Goal: Transaction & Acquisition: Purchase product/service

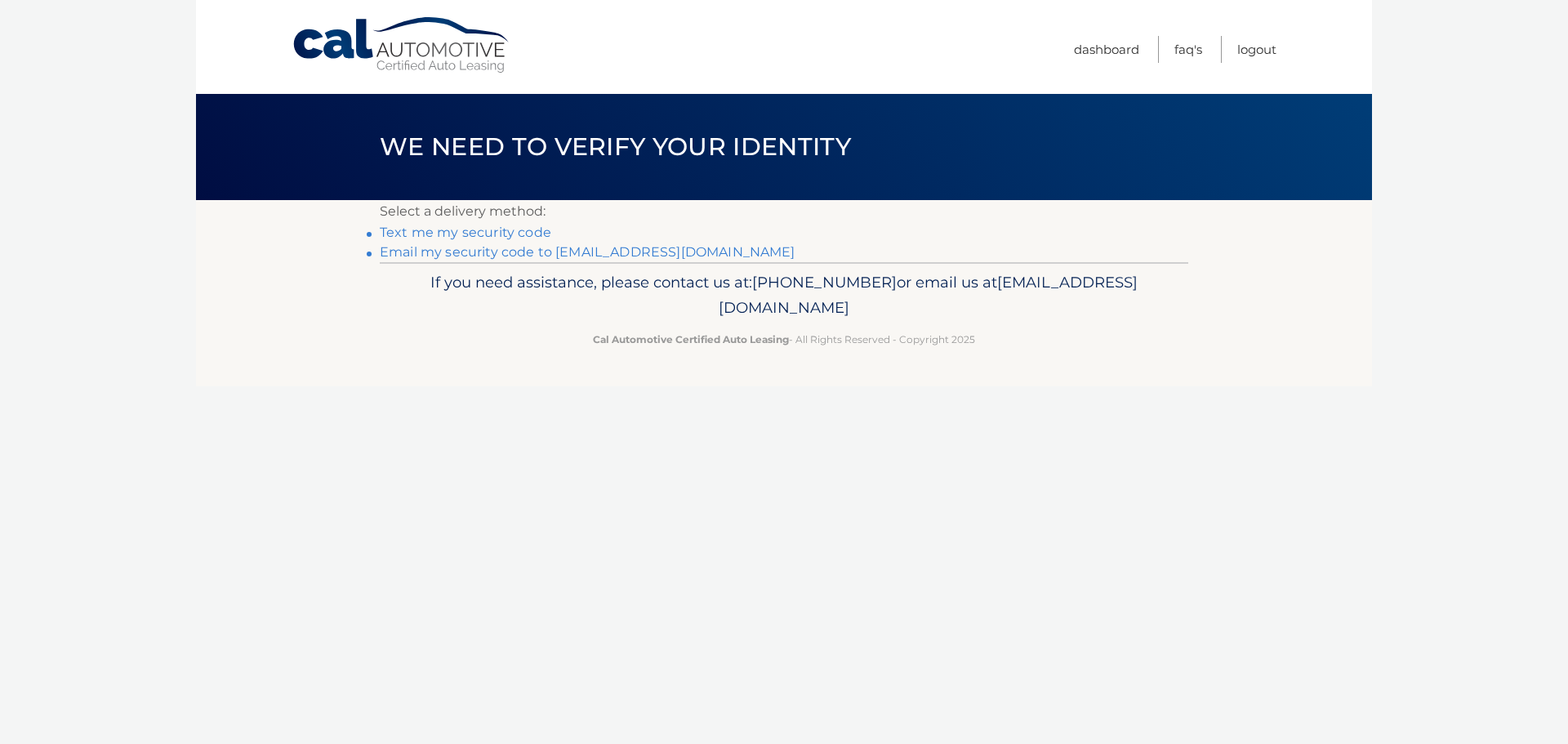
click at [626, 246] on link "Email my security code to [EMAIL_ADDRESS][DOMAIN_NAME]" at bounding box center [587, 251] width 416 height 16
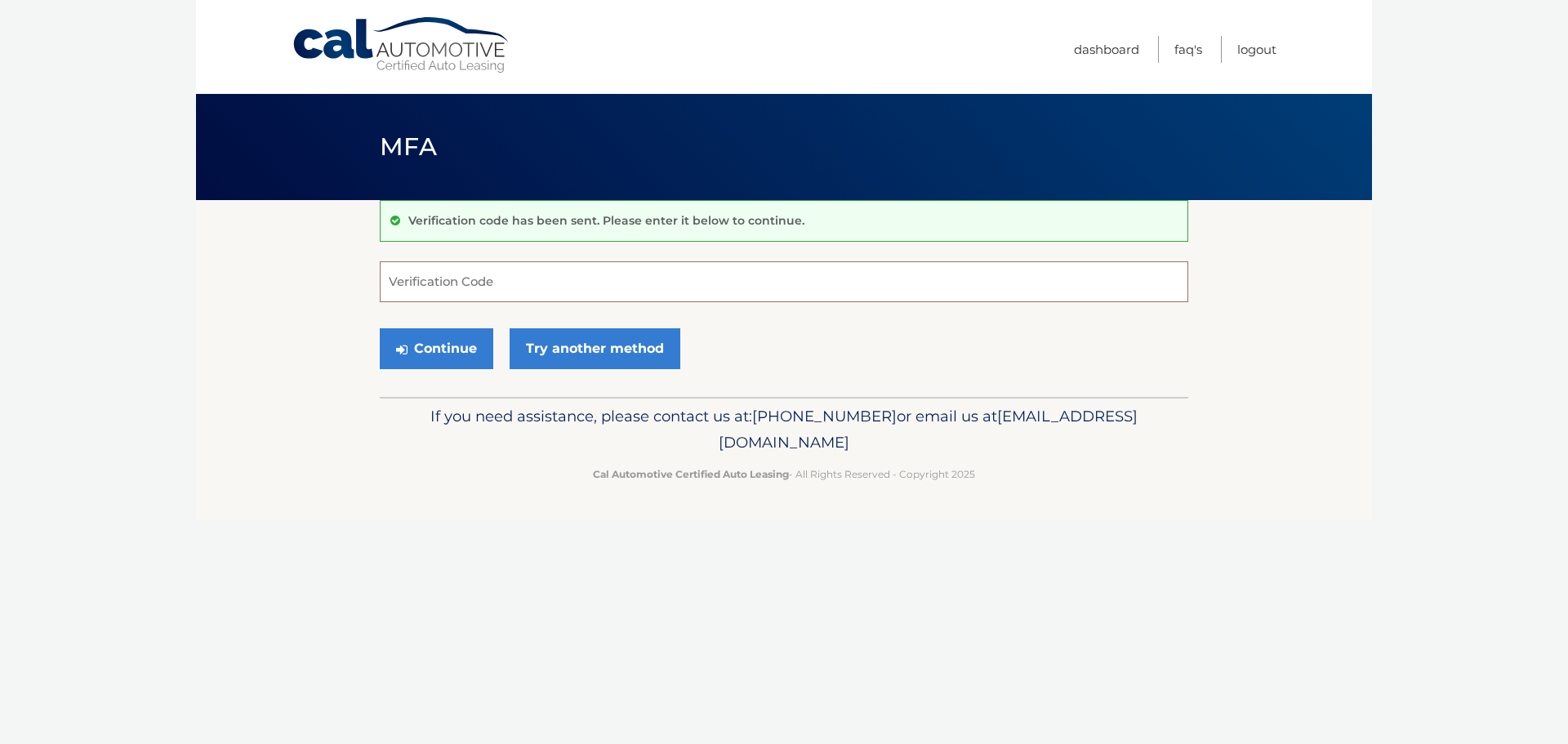
click at [588, 284] on input "Verification Code" at bounding box center [784, 281] width 808 height 41
paste input "957779"
type input "957779"
click at [468, 349] on button "Continue" at bounding box center [437, 349] width 113 height 41
drag, startPoint x: 437, startPoint y: 285, endPoint x: 352, endPoint y: 280, distance: 85.1
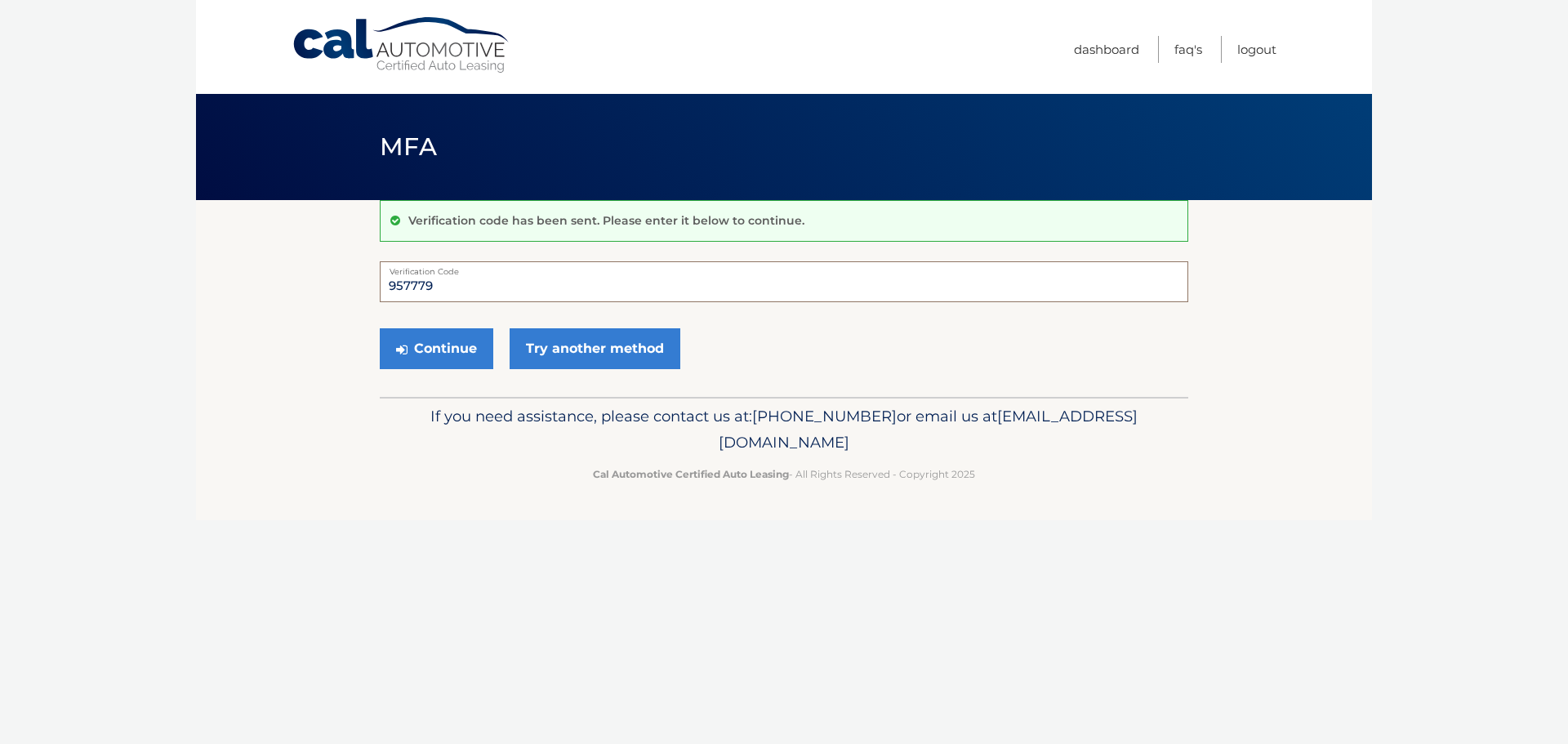
click at [352, 280] on section "Verification code has been sent. Please enter it below to continue. 957779 Veri…" at bounding box center [784, 299] width 1176 height 197
type input "957779"
click at [380, 329] on button "Continue" at bounding box center [437, 349] width 113 height 41
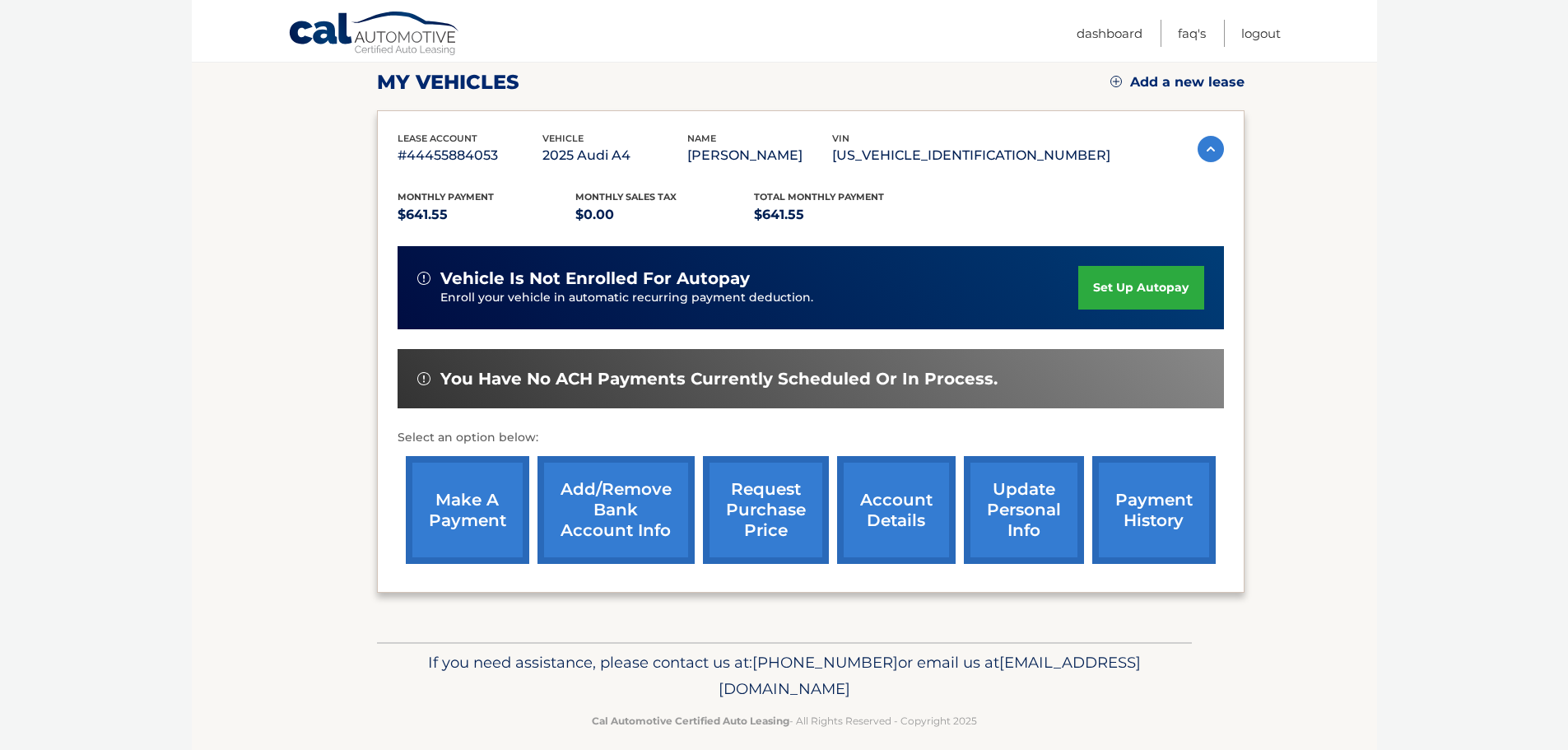
scroll to position [247, 0]
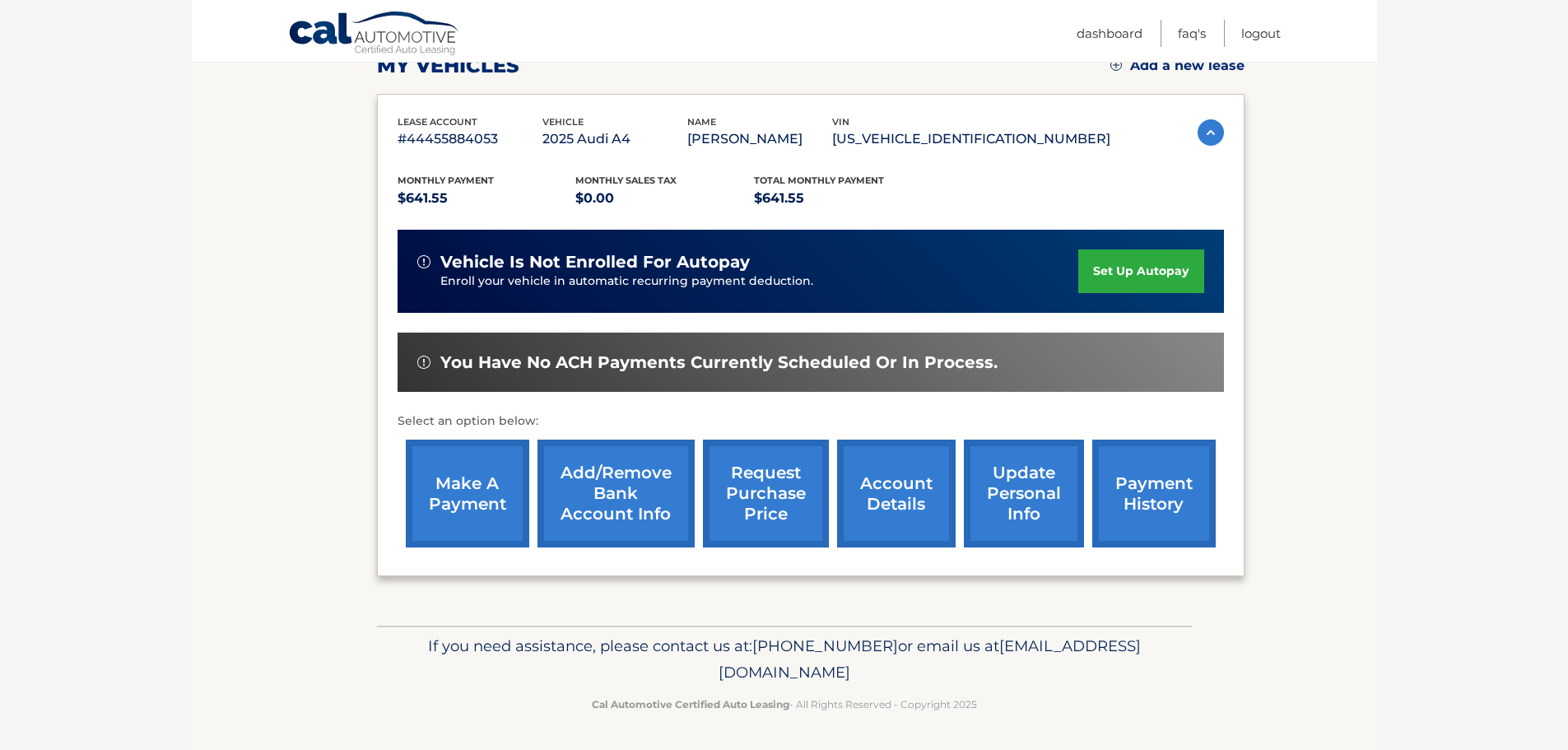
click at [475, 489] on link "make a payment" at bounding box center [467, 493] width 123 height 108
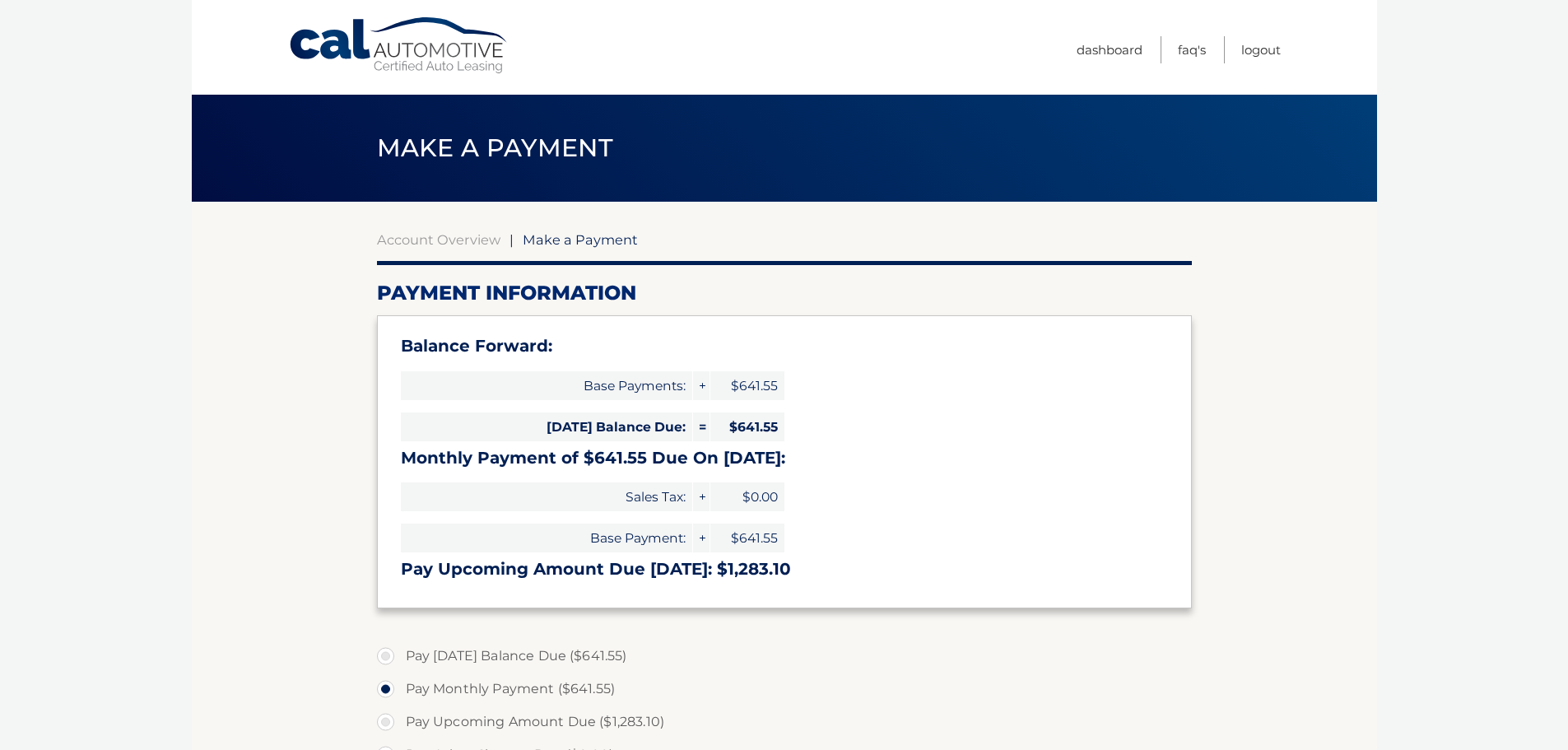
select select "OTc0ODMzMWEtNmE1Ny00N2Y0LWJlOWQtMTA2ZjI4YzNjYzgz"
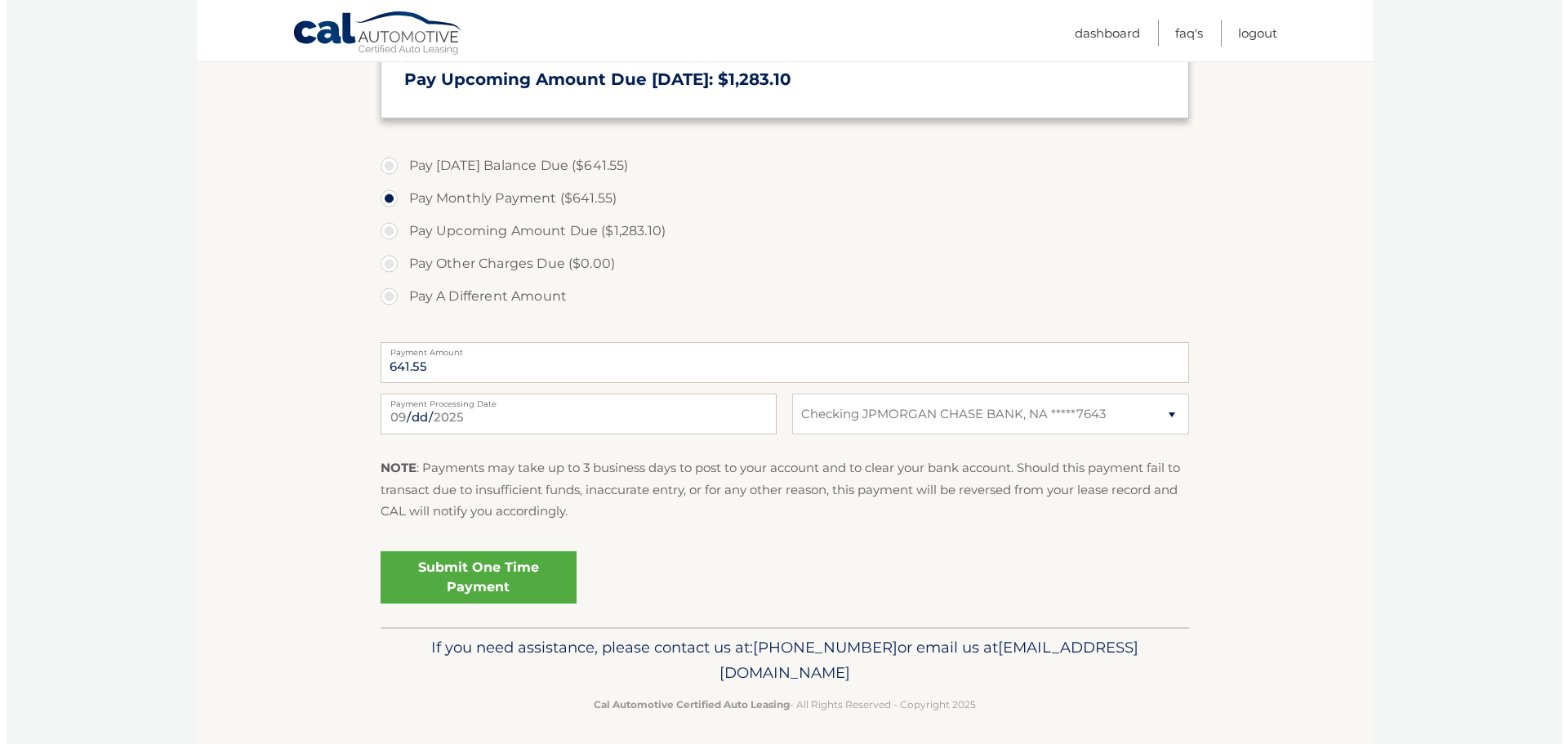
scroll to position [492, 0]
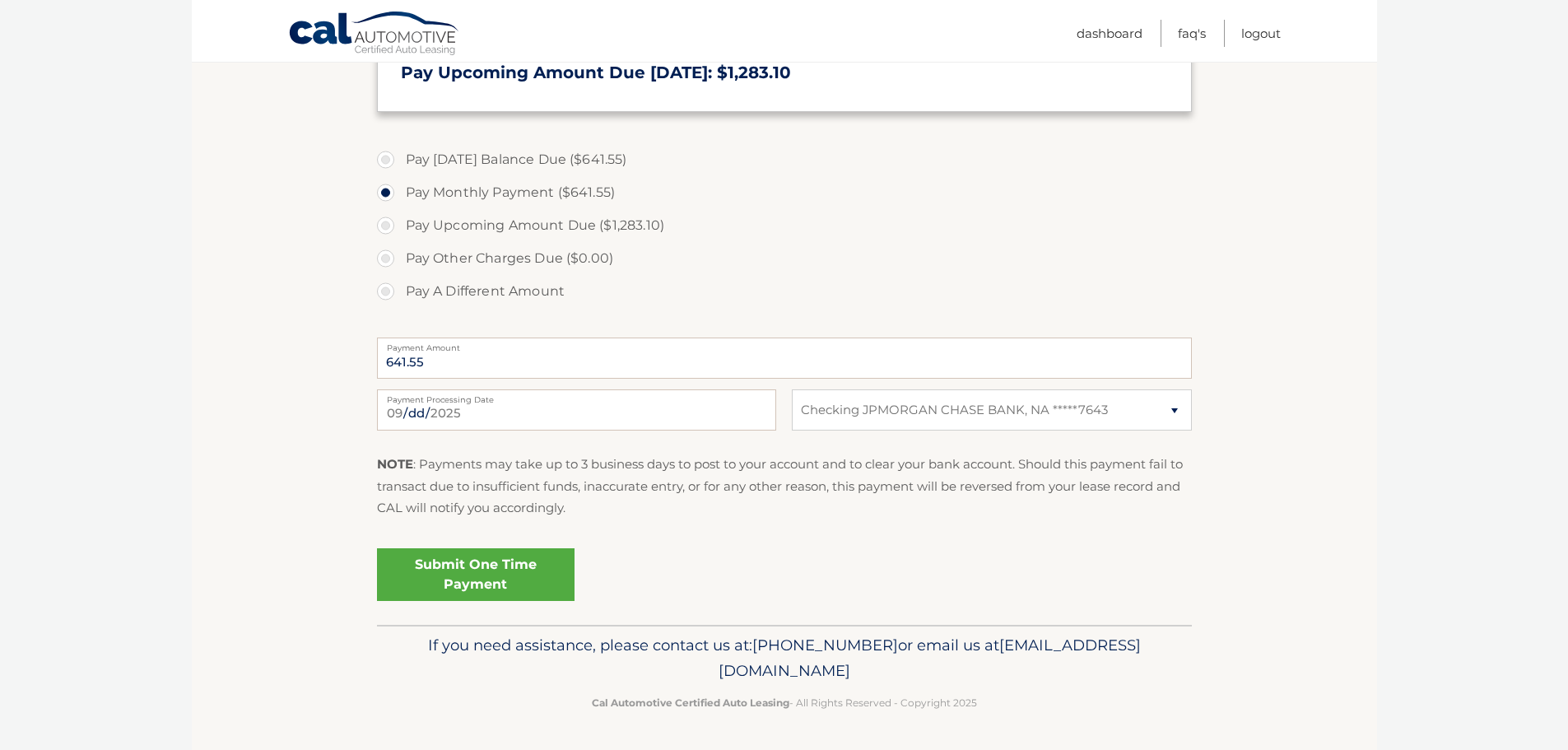
click at [506, 568] on link "Submit One Time Payment" at bounding box center [476, 574] width 198 height 52
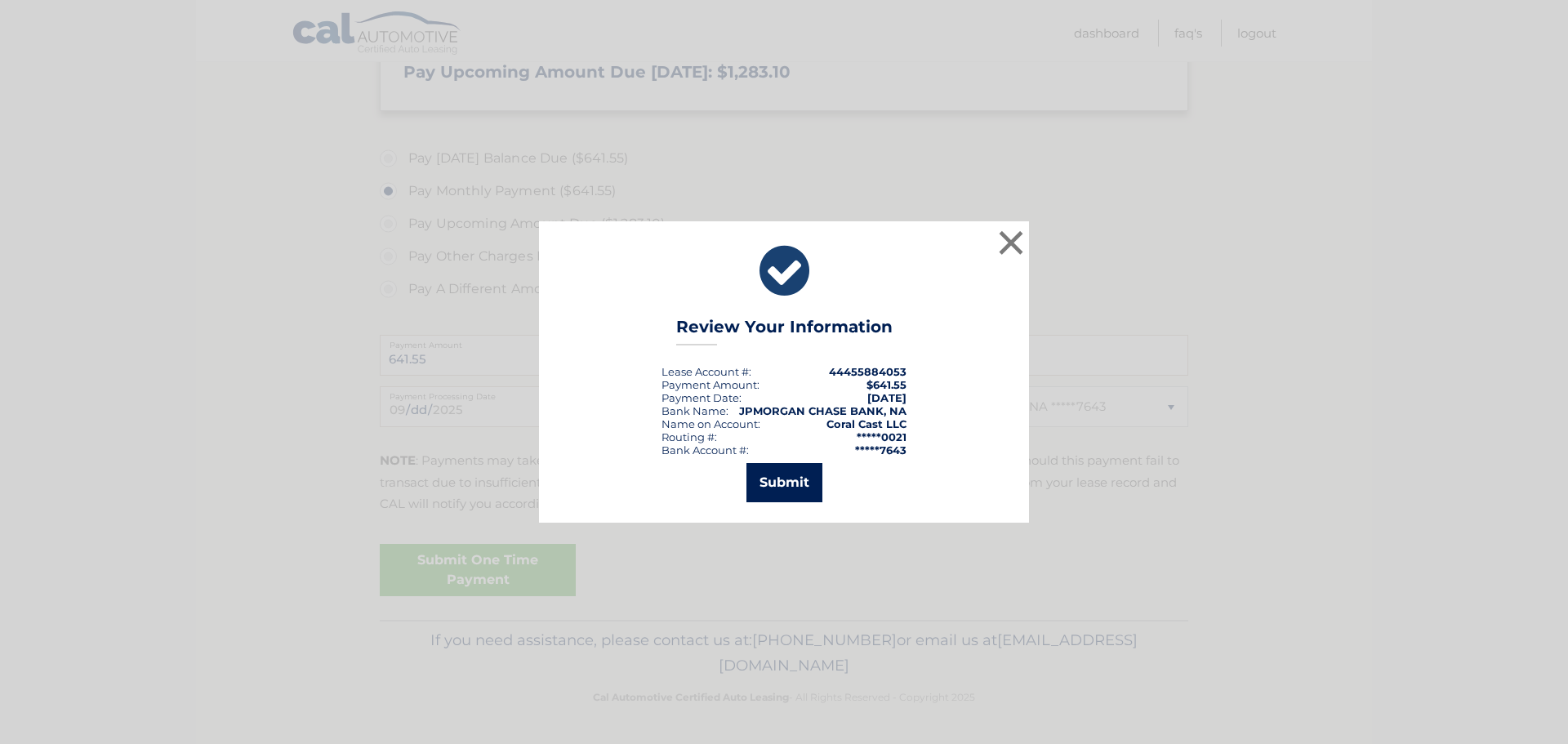
click at [769, 487] on button "Submit" at bounding box center [784, 482] width 76 height 39
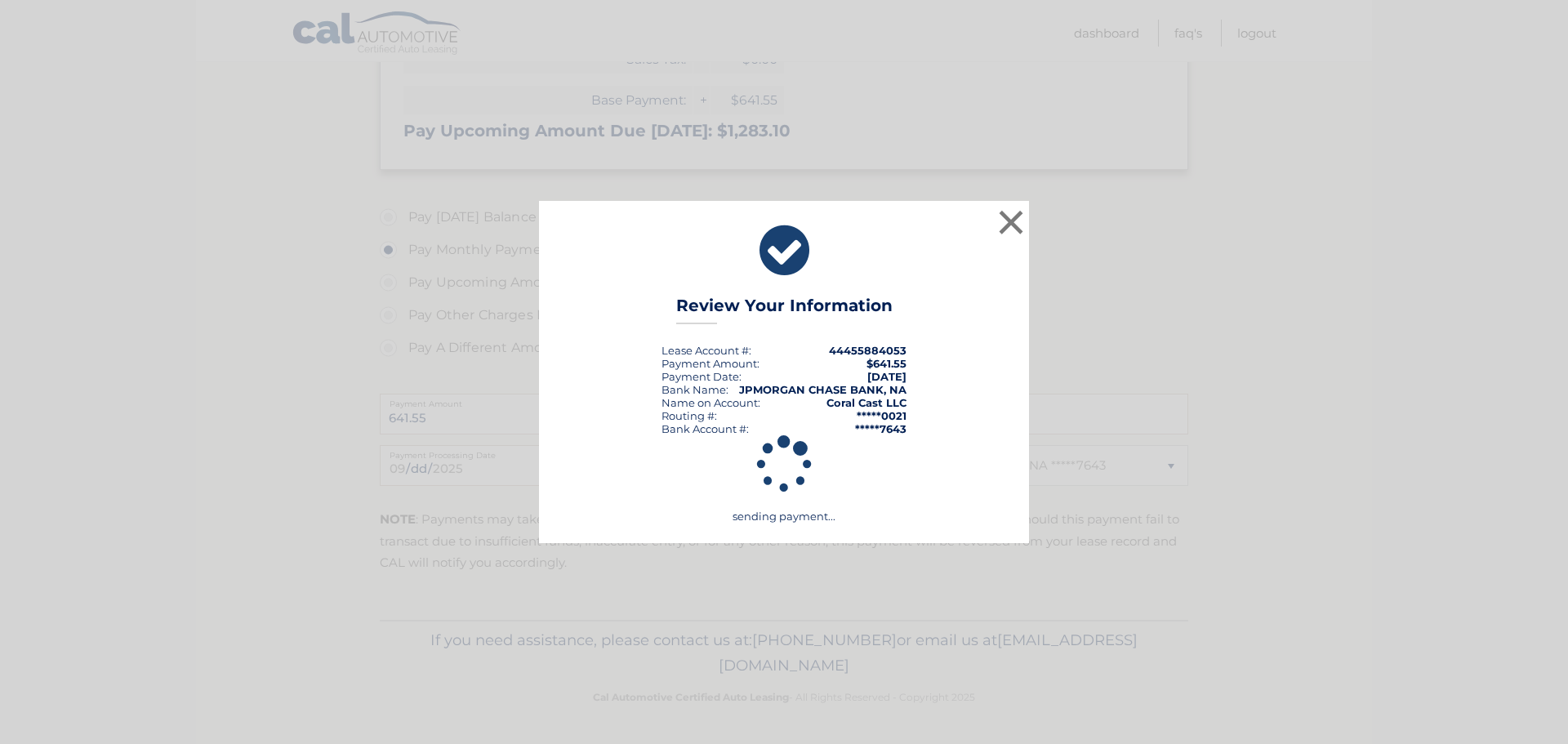
scroll to position [434, 0]
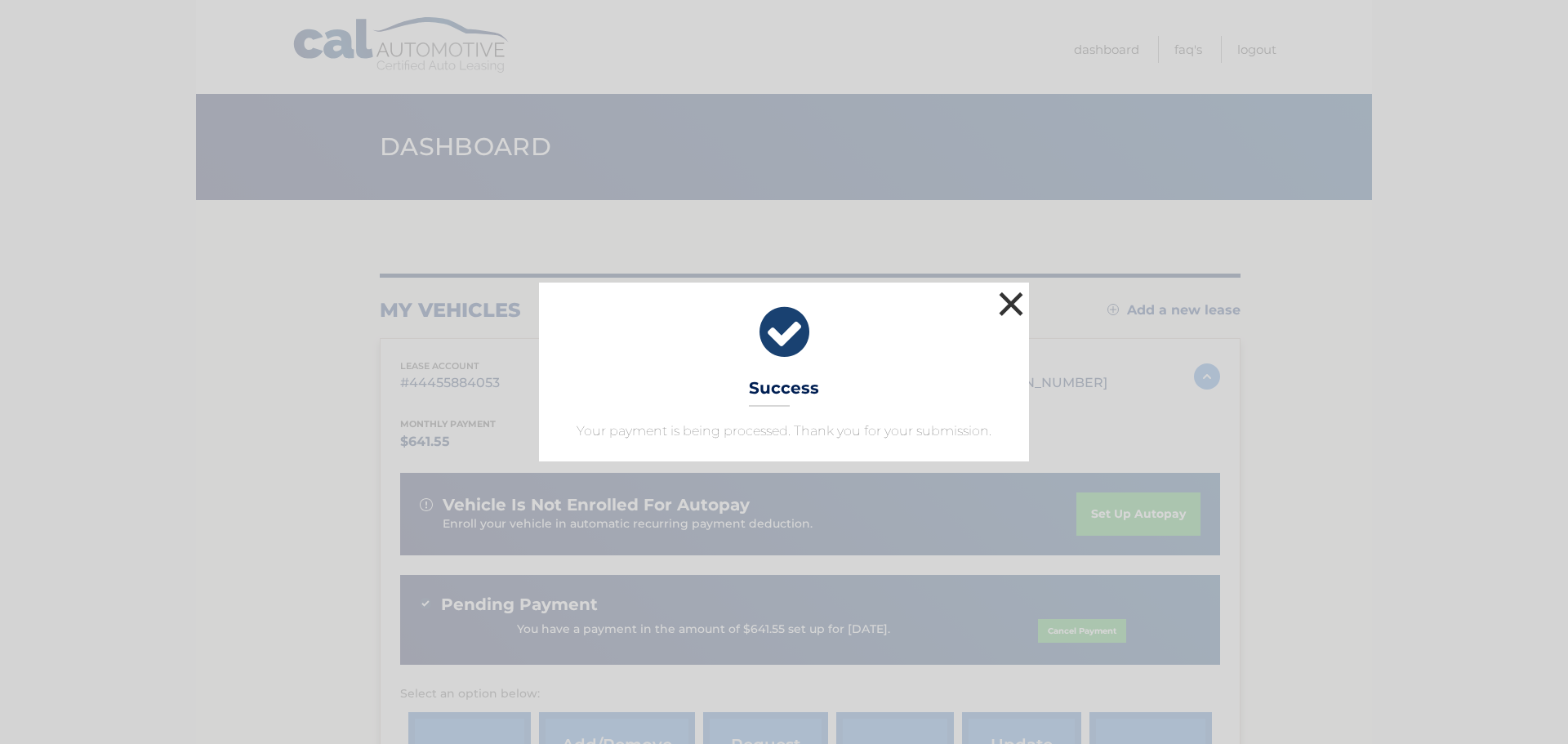
click at [1016, 301] on button "×" at bounding box center [1011, 304] width 33 height 33
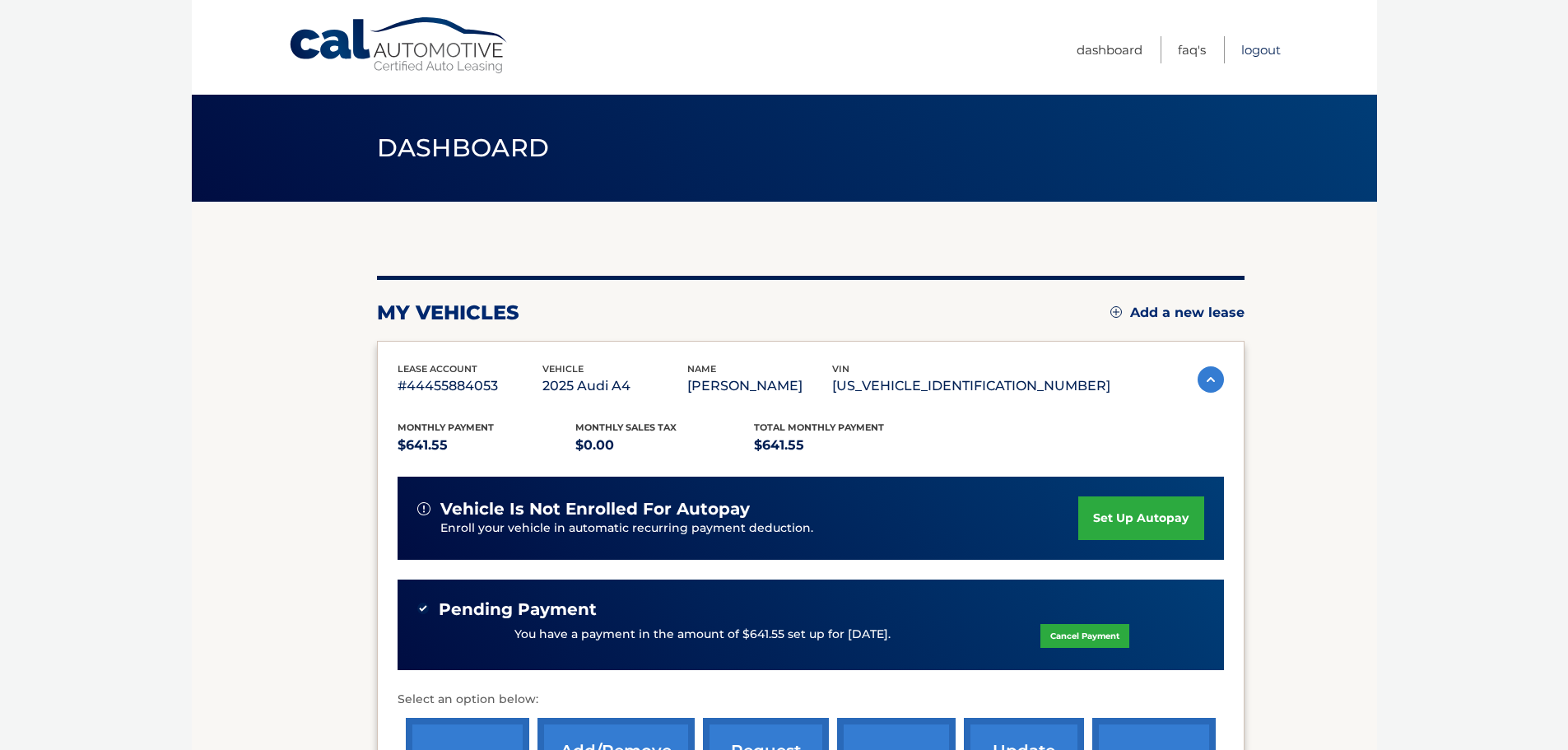
click at [1249, 53] on link "Logout" at bounding box center [1261, 50] width 40 height 28
